Goal: Check status: Check status

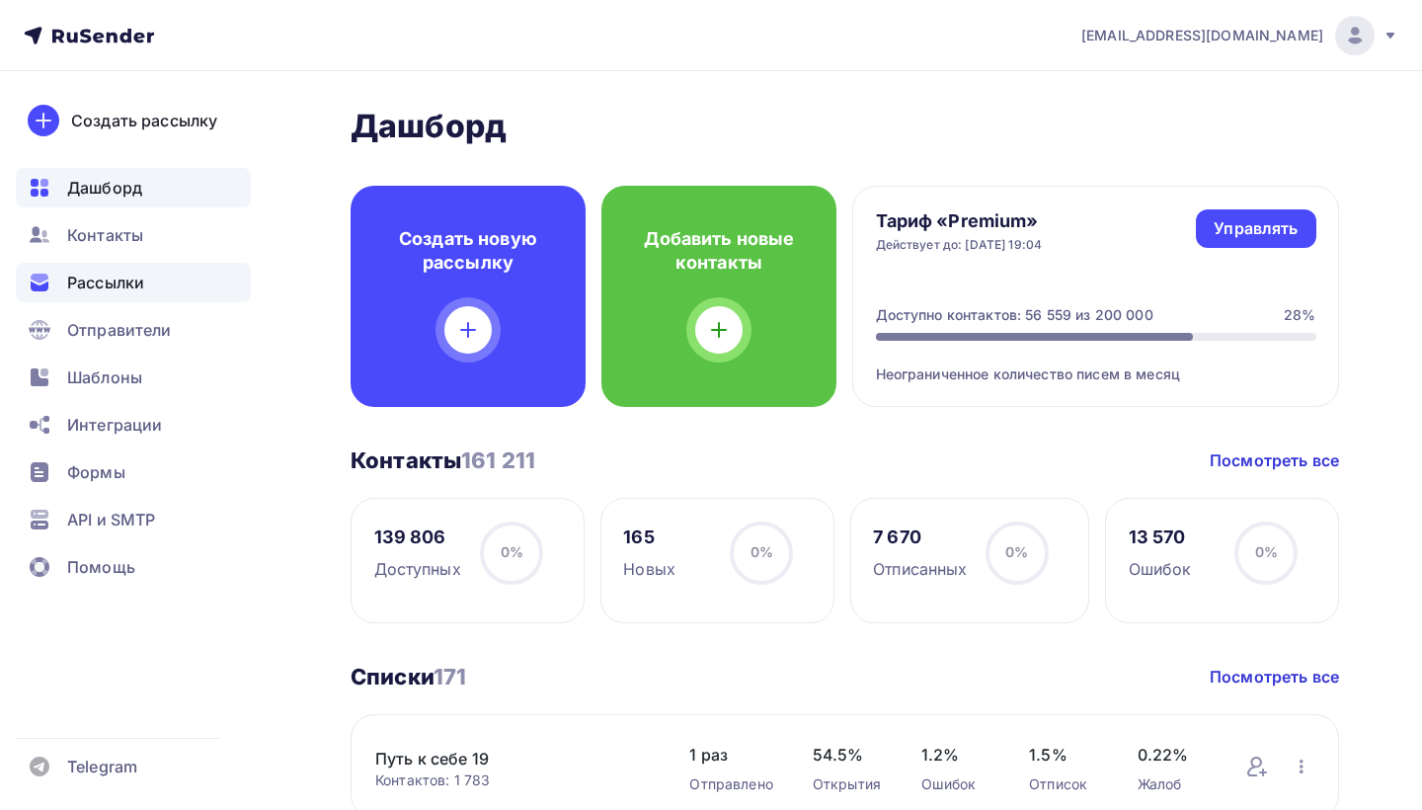
click at [123, 276] on span "Рассылки" at bounding box center [105, 283] width 77 height 24
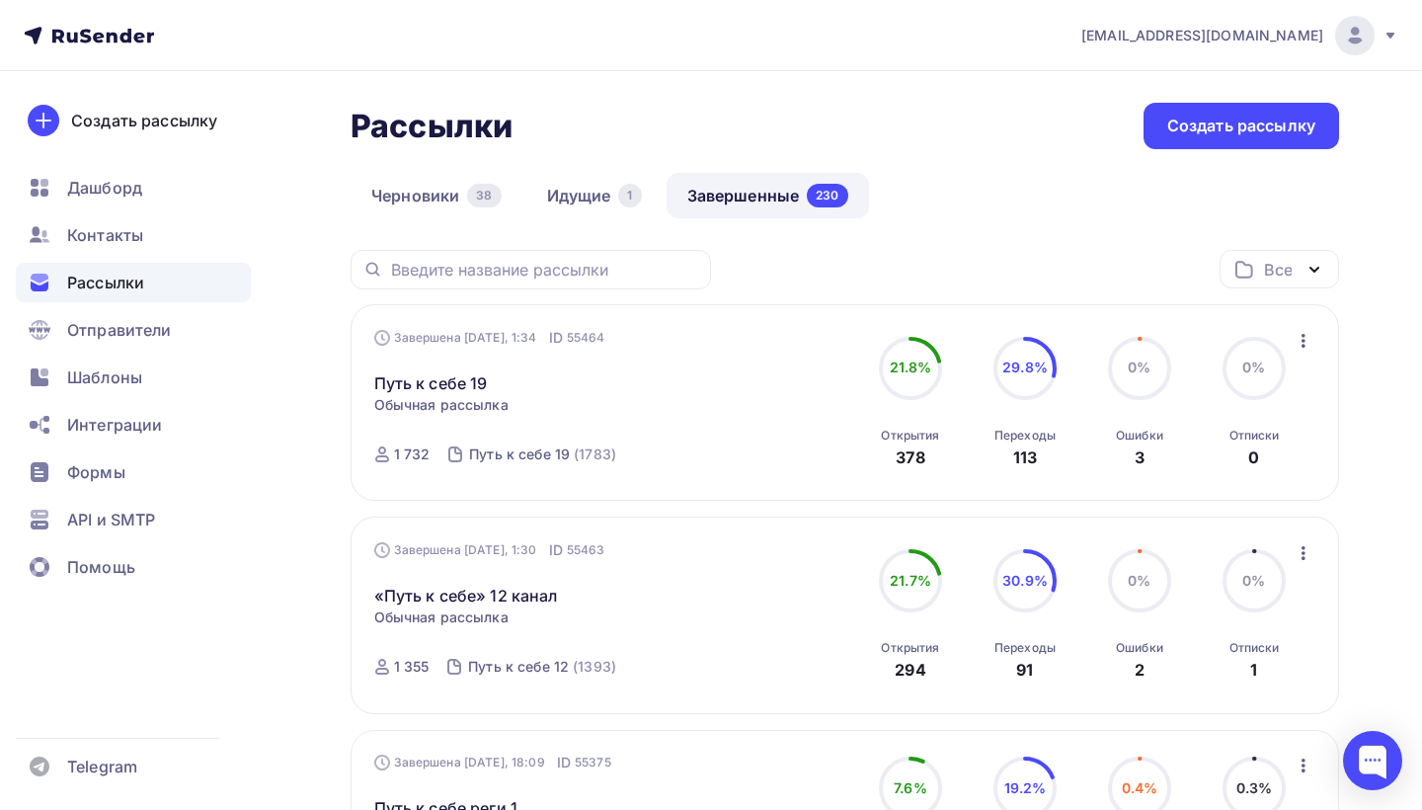
scroll to position [395, 0]
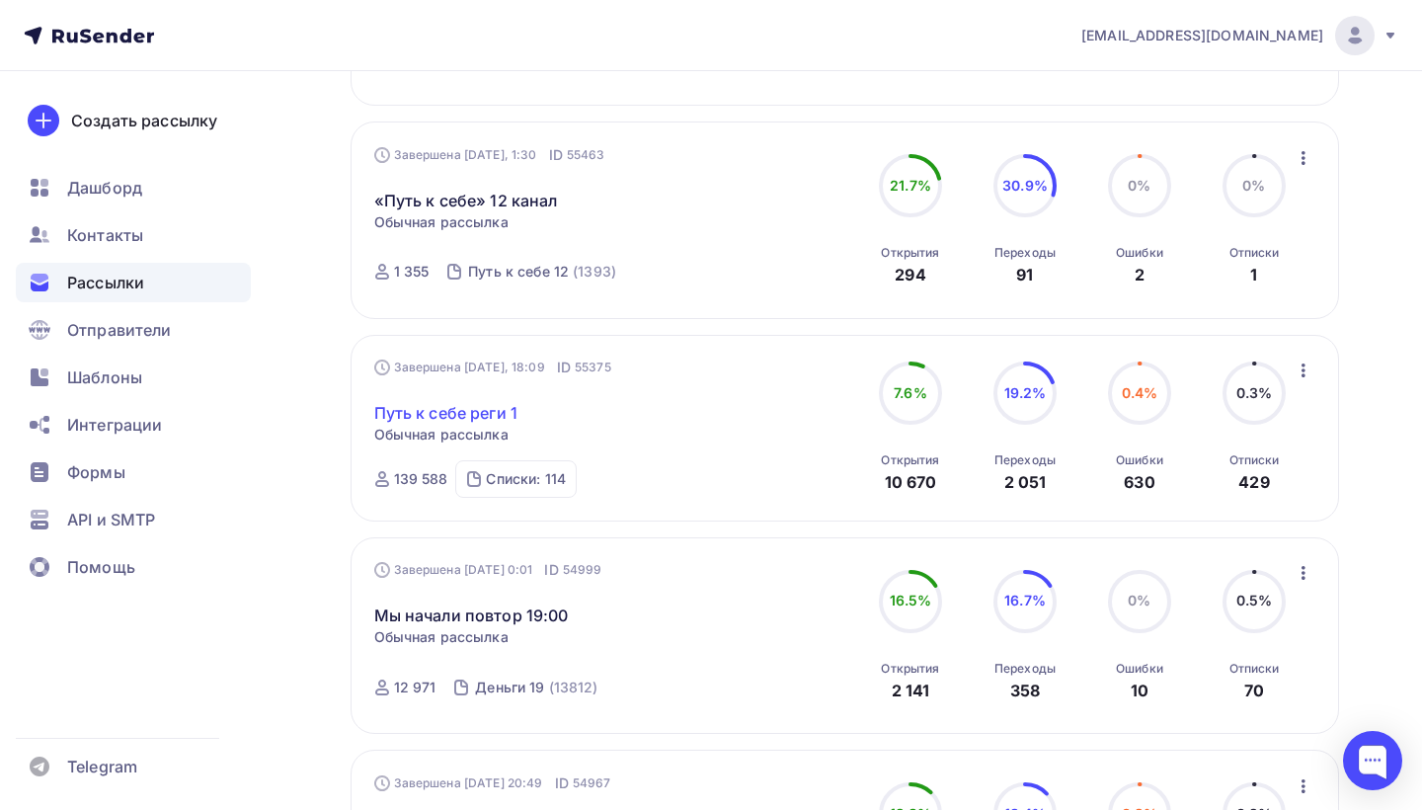
click at [485, 419] on link "Путь к себе реги 1" at bounding box center [446, 413] width 144 height 24
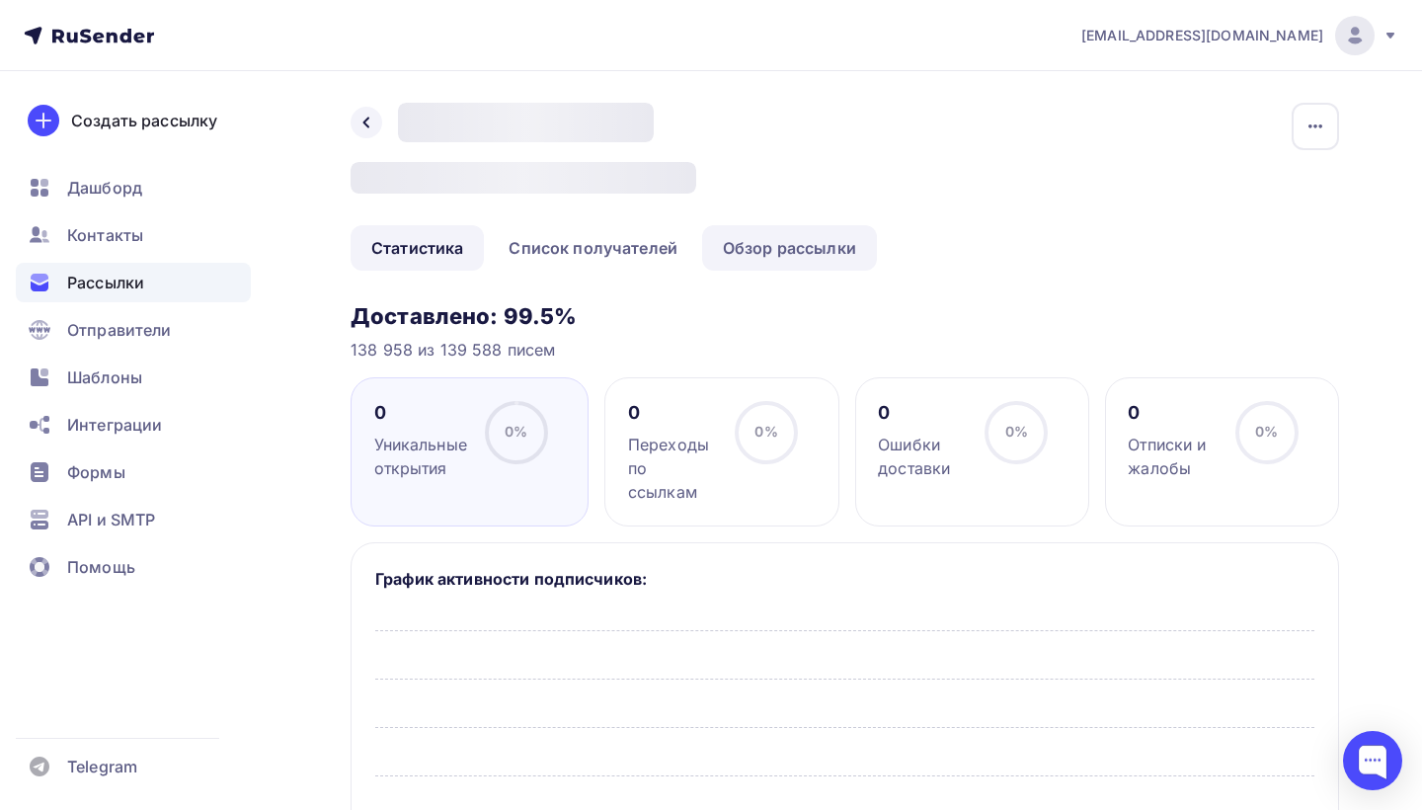
click at [777, 244] on link "Обзор рассылки" at bounding box center [789, 247] width 175 height 45
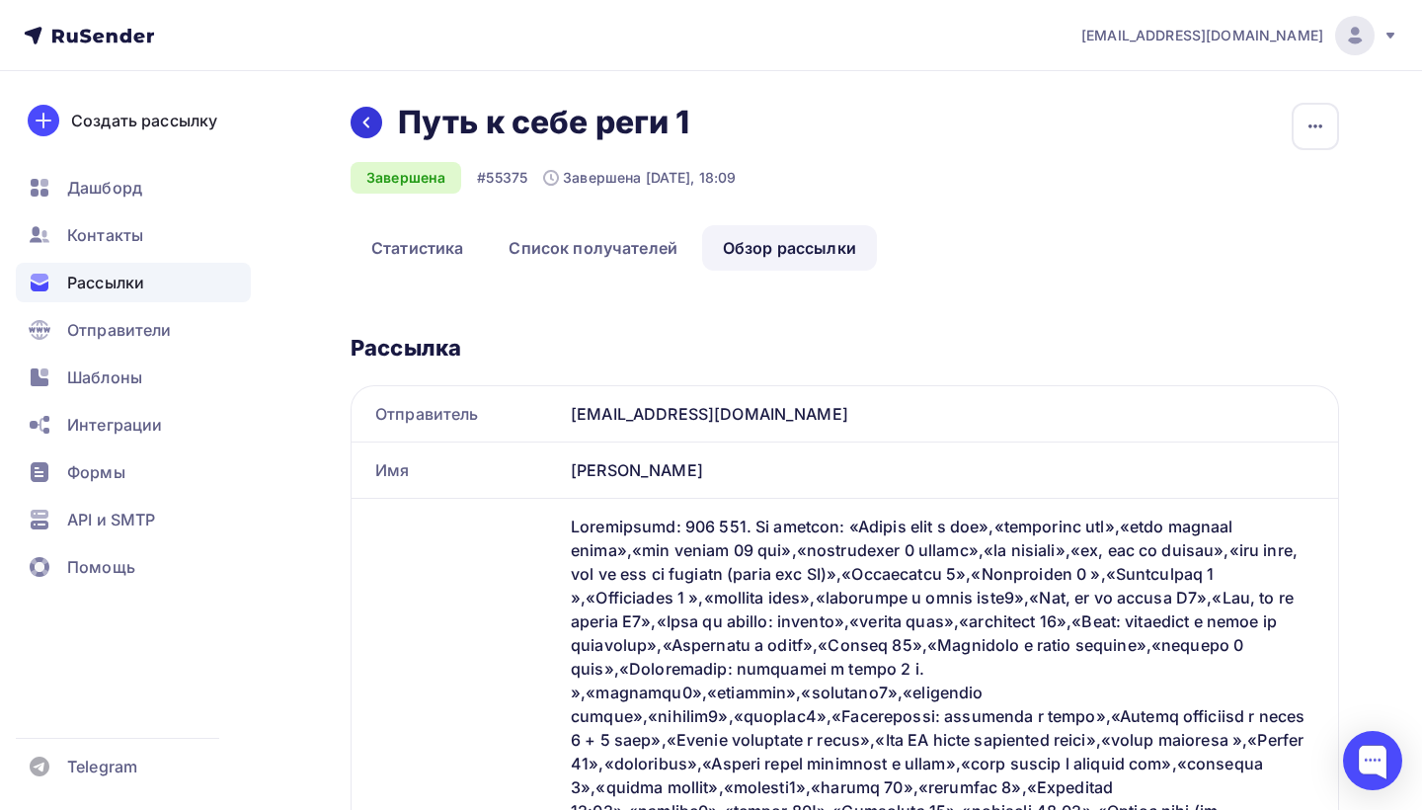
click at [372, 121] on icon at bounding box center [367, 123] width 16 height 16
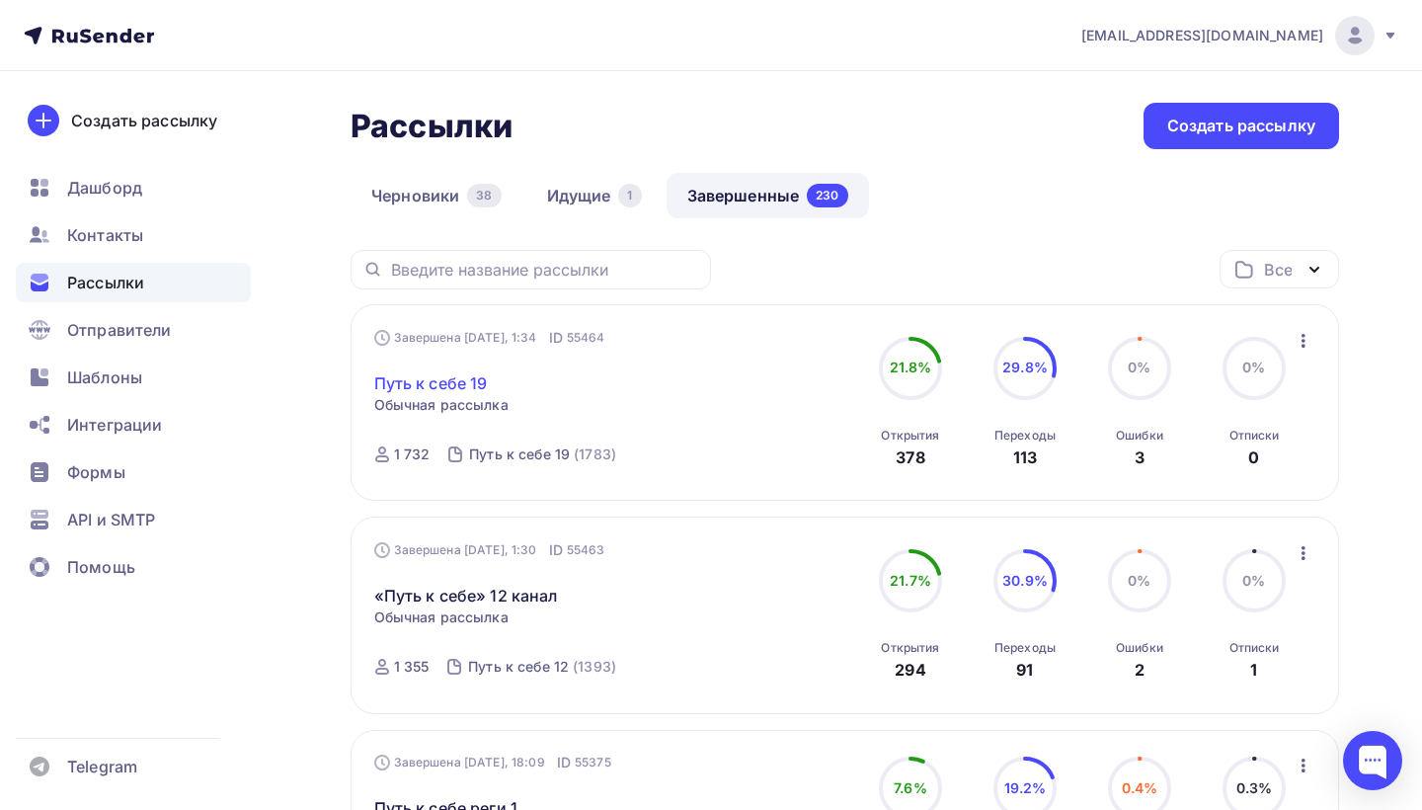
click at [458, 378] on link "Путь к себе 19" at bounding box center [431, 383] width 114 height 24
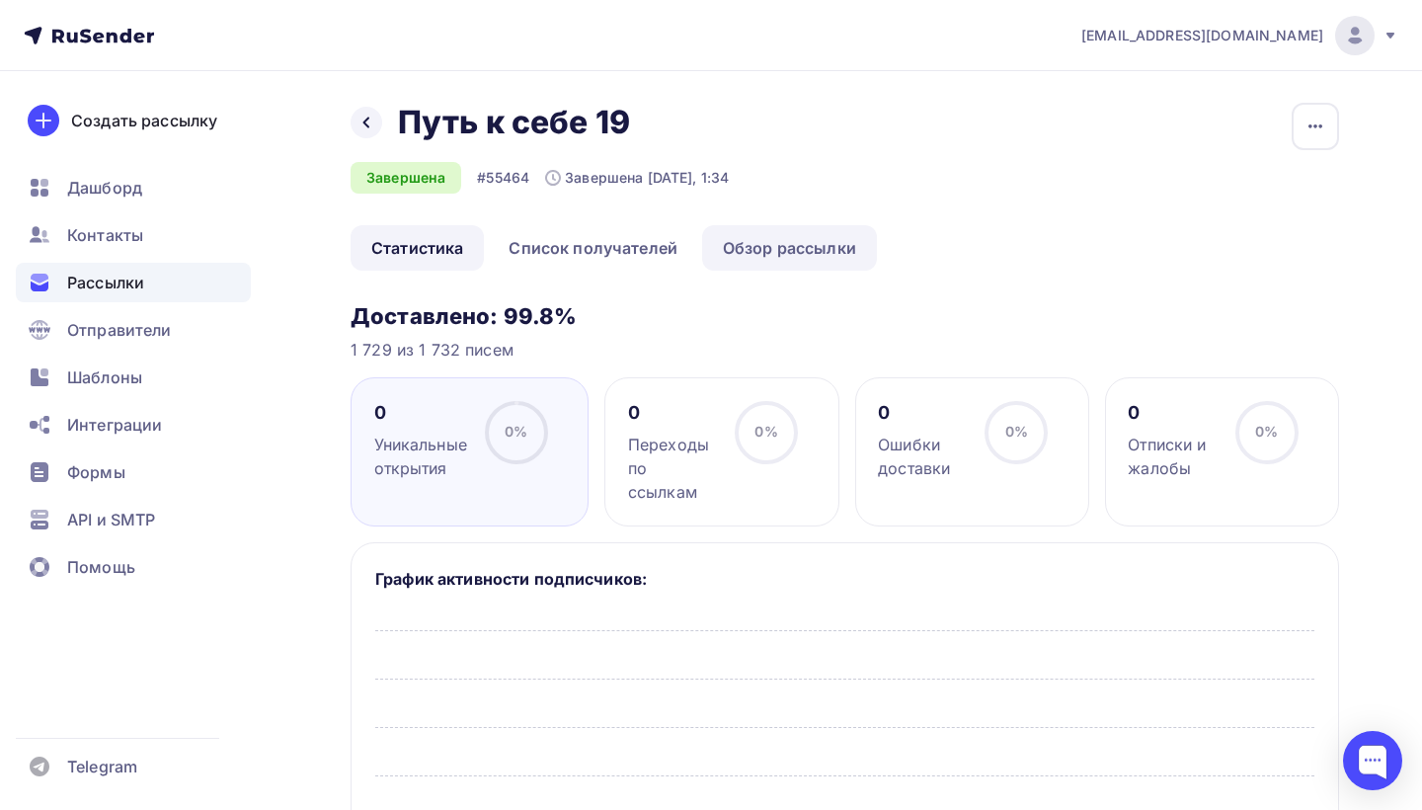
click at [752, 243] on link "Обзор рассылки" at bounding box center [789, 247] width 175 height 45
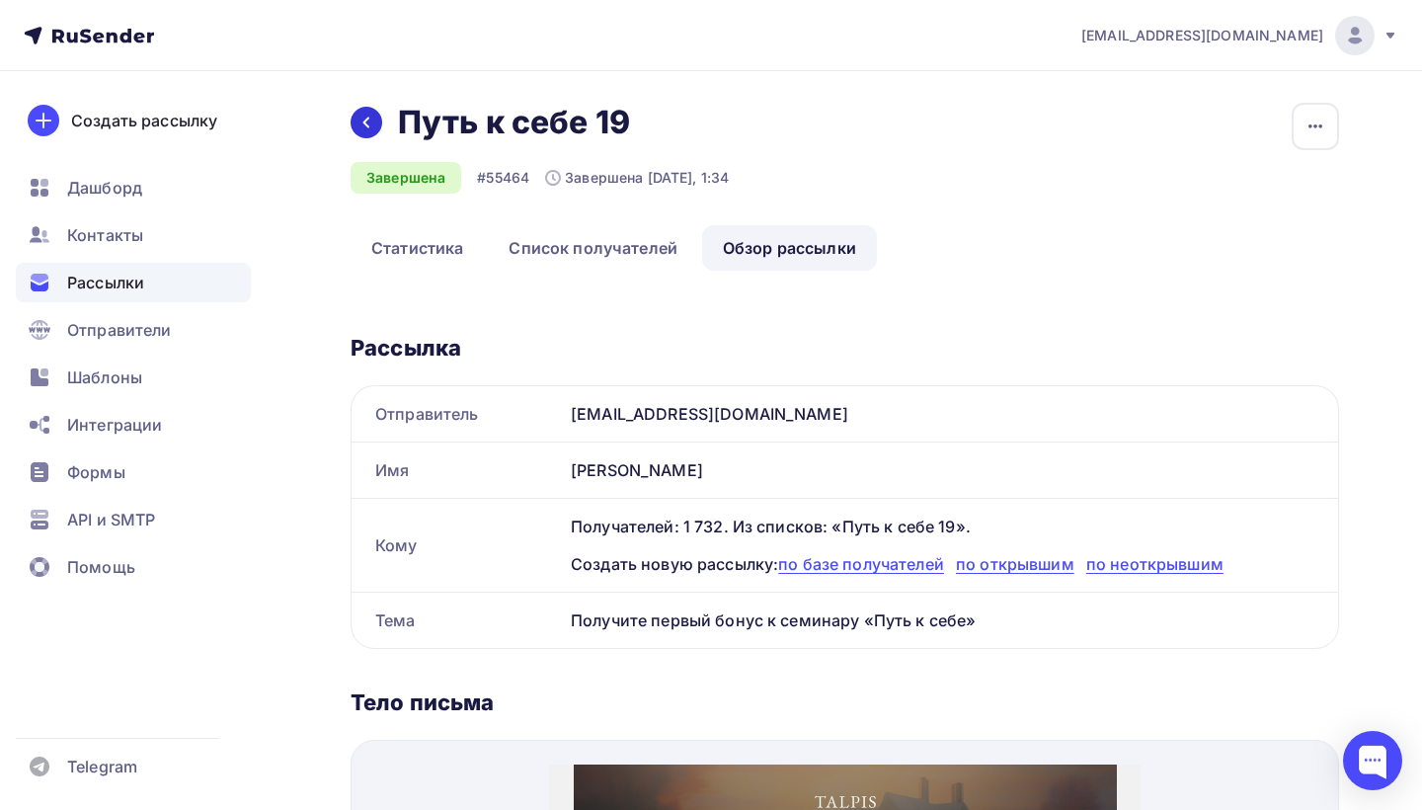
click at [364, 118] on icon at bounding box center [367, 123] width 16 height 16
